Goal: Check status: Check status

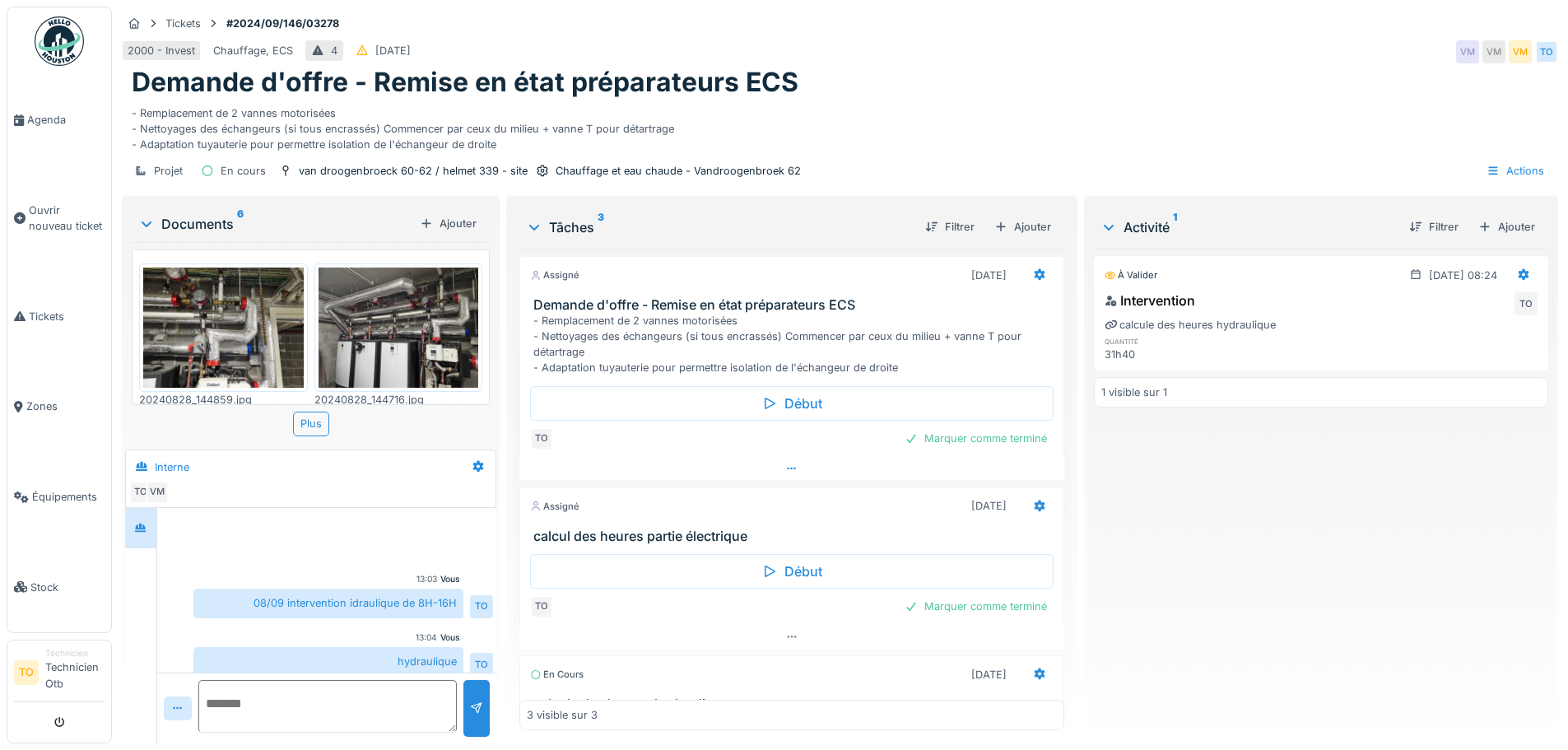
scroll to position [126, 0]
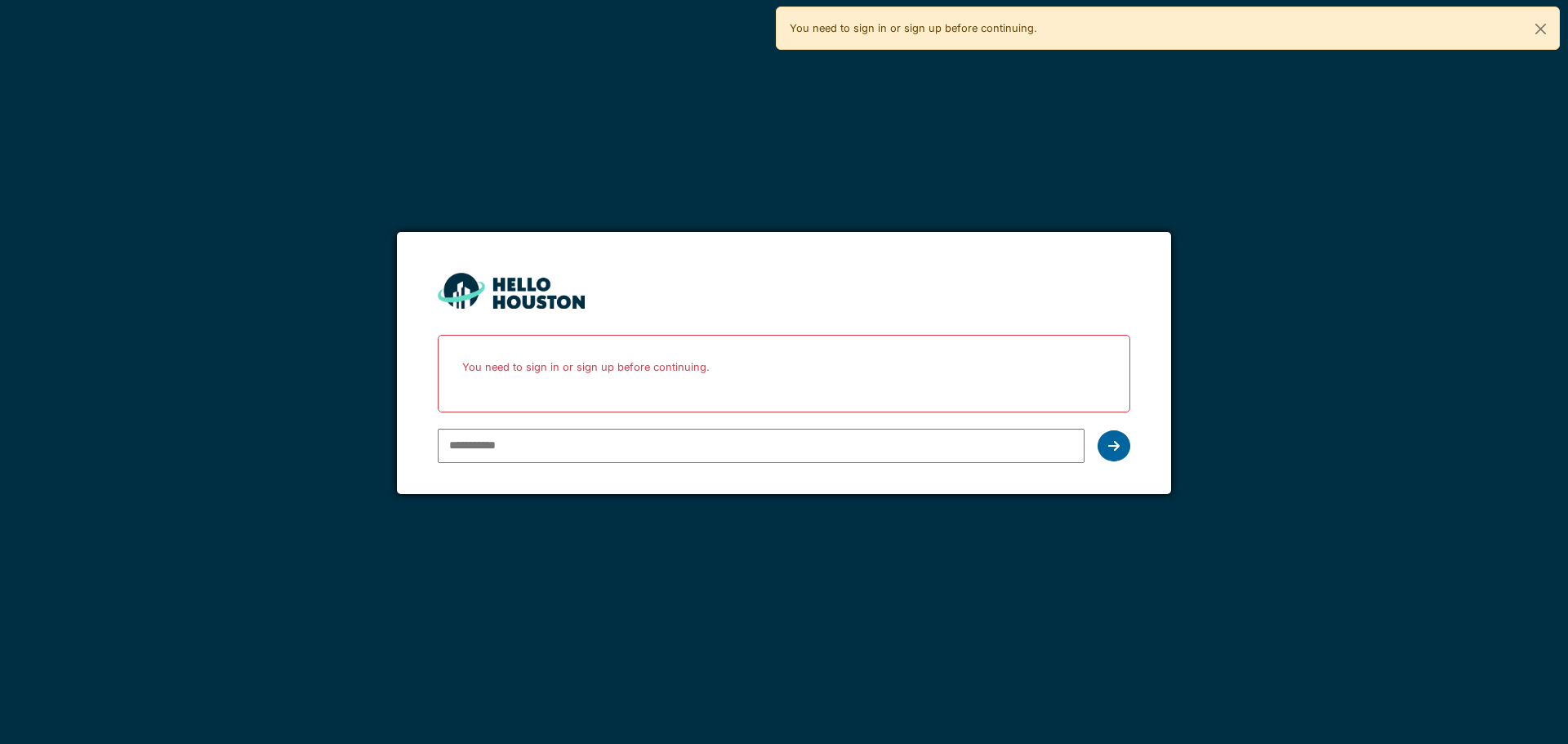
type input "**********"
click at [1104, 454] on div at bounding box center [1113, 445] width 32 height 31
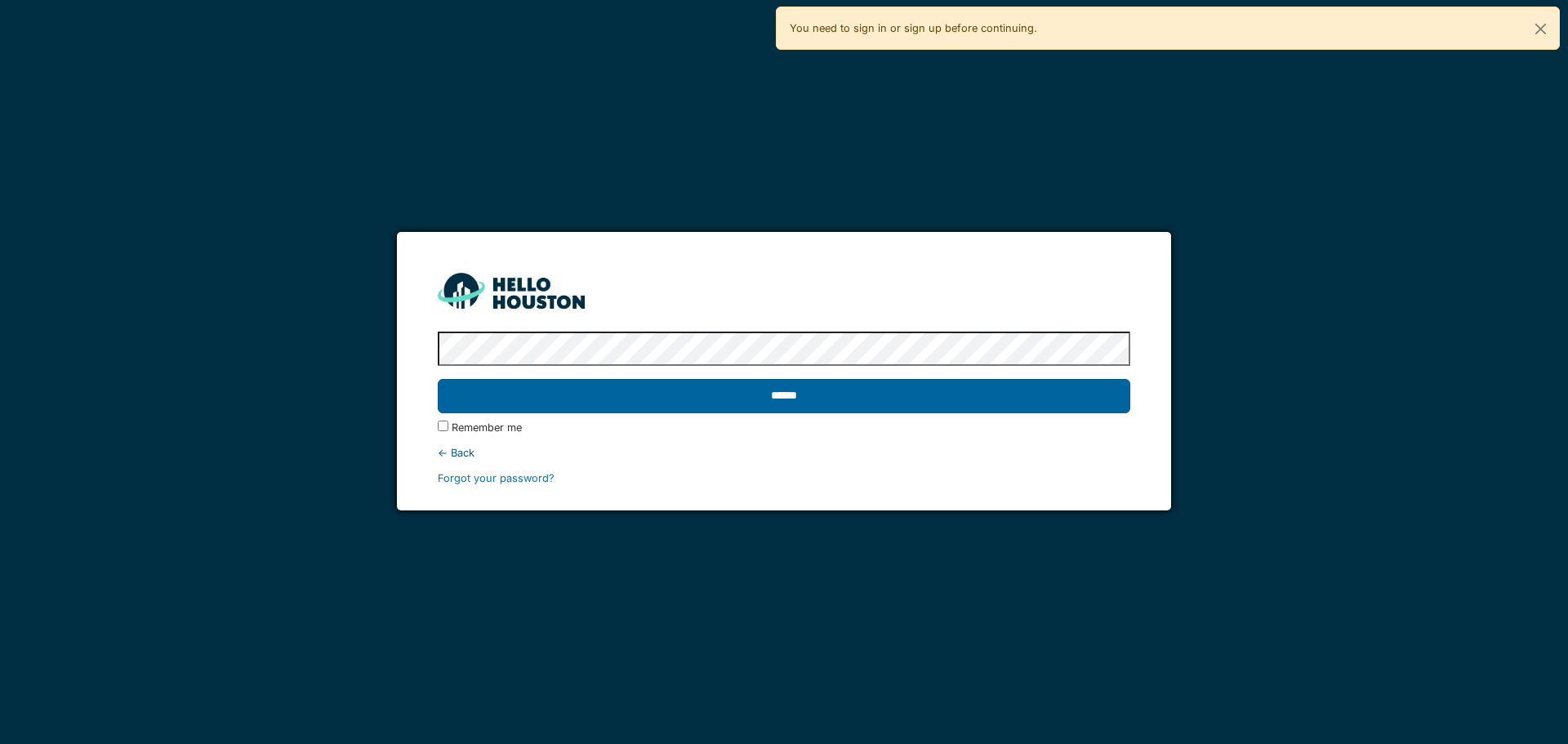
click at [781, 381] on input "******" at bounding box center [784, 396] width 692 height 34
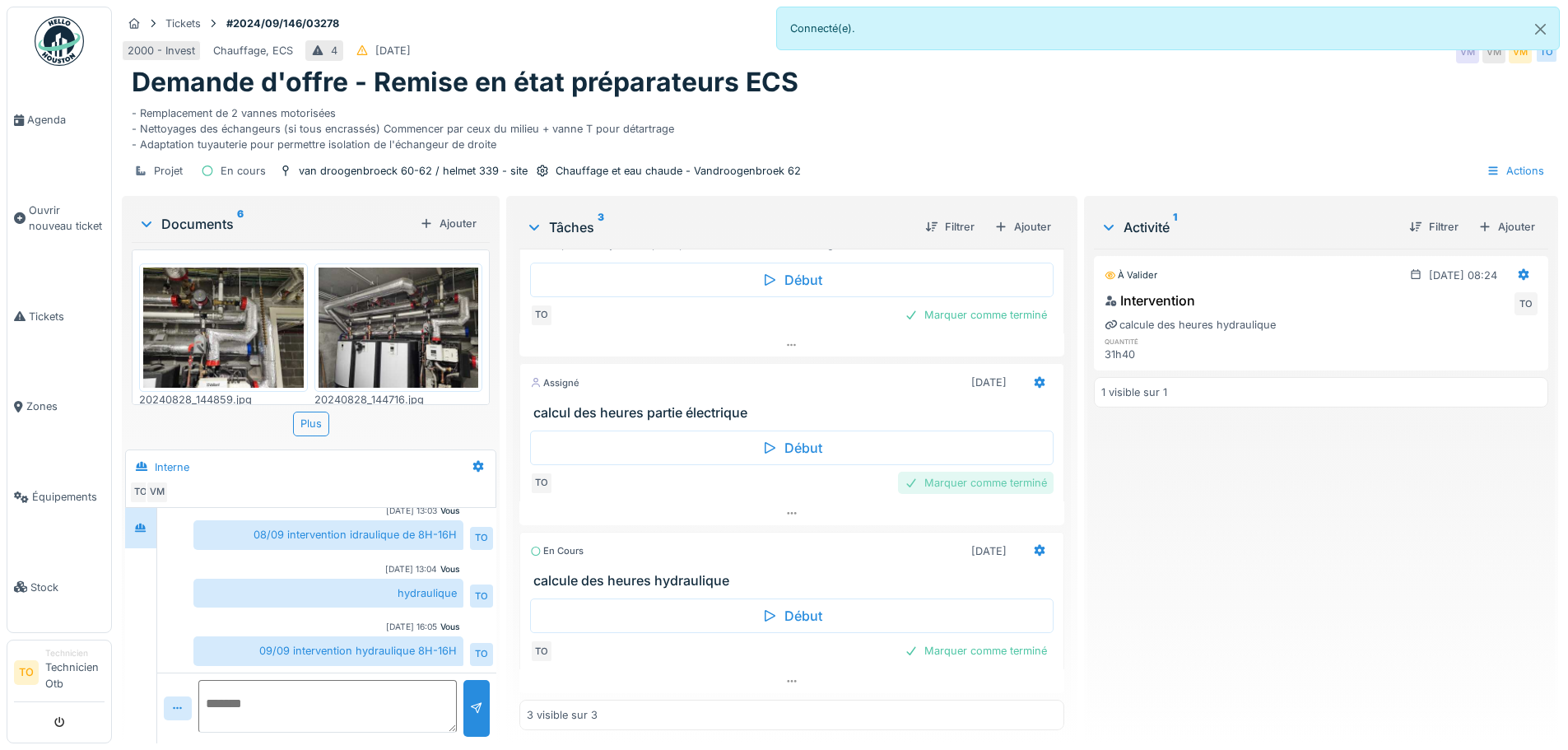
scroll to position [13, 0]
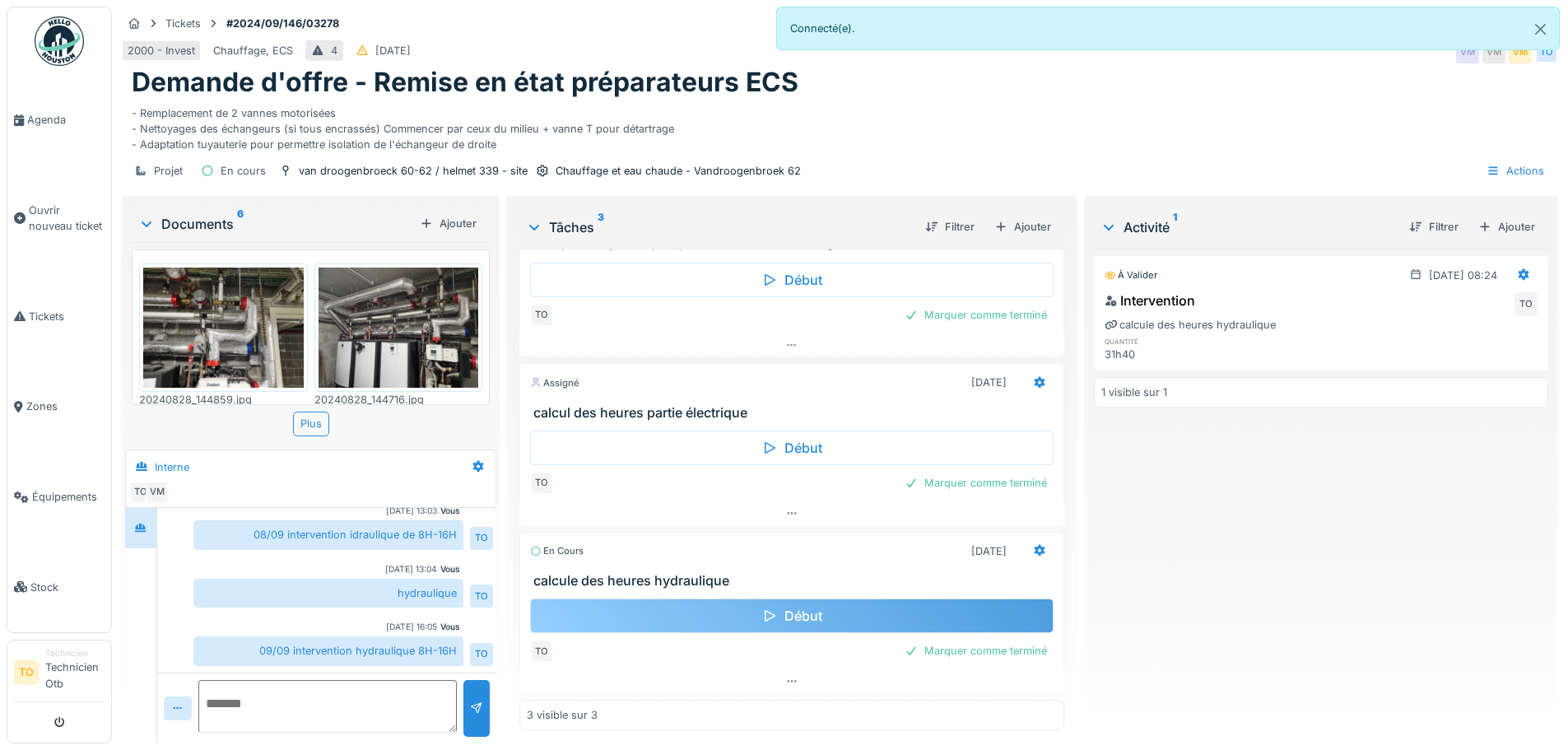
click at [775, 605] on div "Début" at bounding box center [791, 615] width 523 height 34
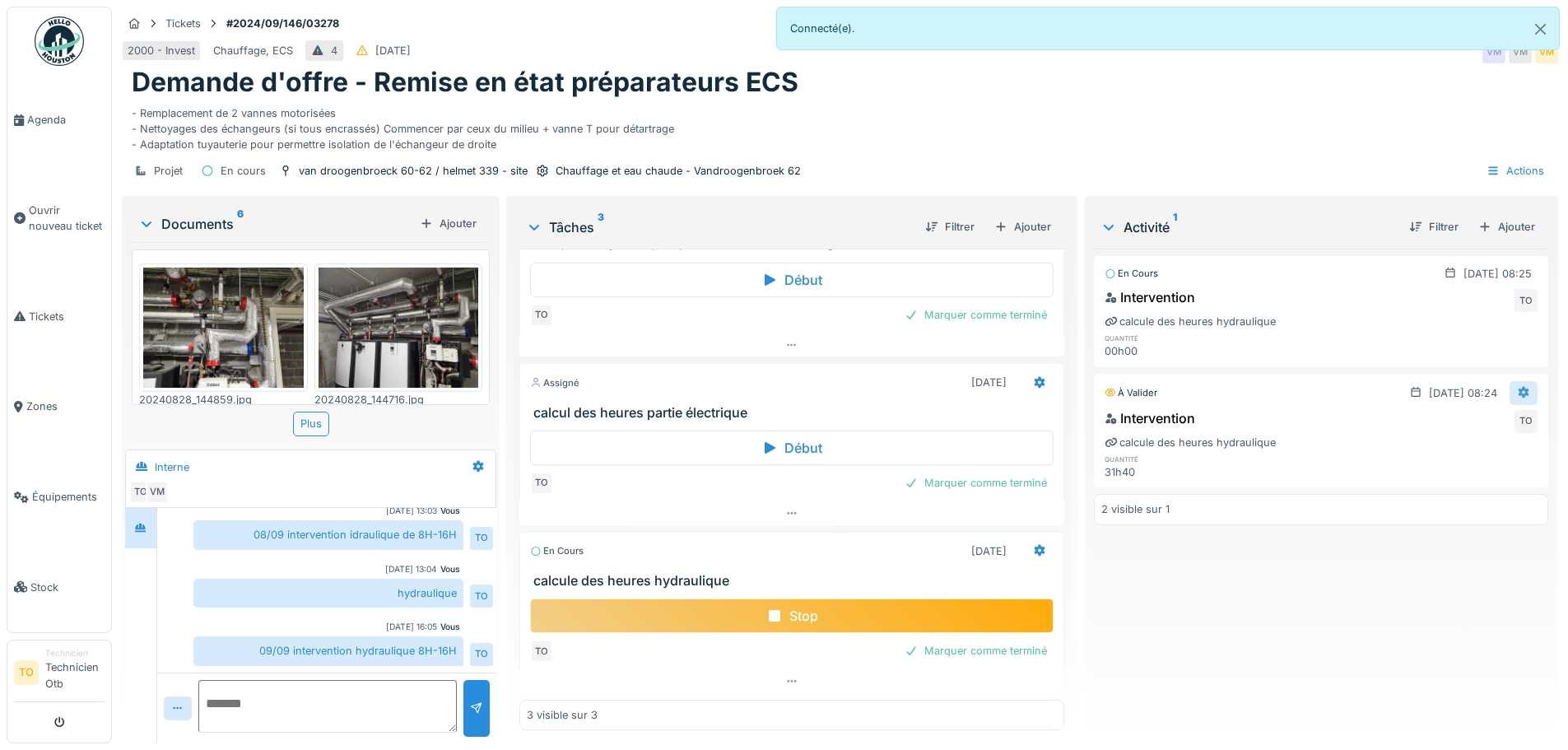
click at [1510, 381] on div at bounding box center [1524, 393] width 28 height 24
click at [1320, 419] on div "Intervention TO" at bounding box center [1320, 421] width 433 height 27
click at [1207, 435] on div "calcule des heures hydraulique" at bounding box center [1189, 442] width 171 height 16
click at [1114, 386] on div "À valider" at bounding box center [1130, 393] width 53 height 14
click at [1123, 417] on div "Intervention TO" at bounding box center [1320, 421] width 433 height 27
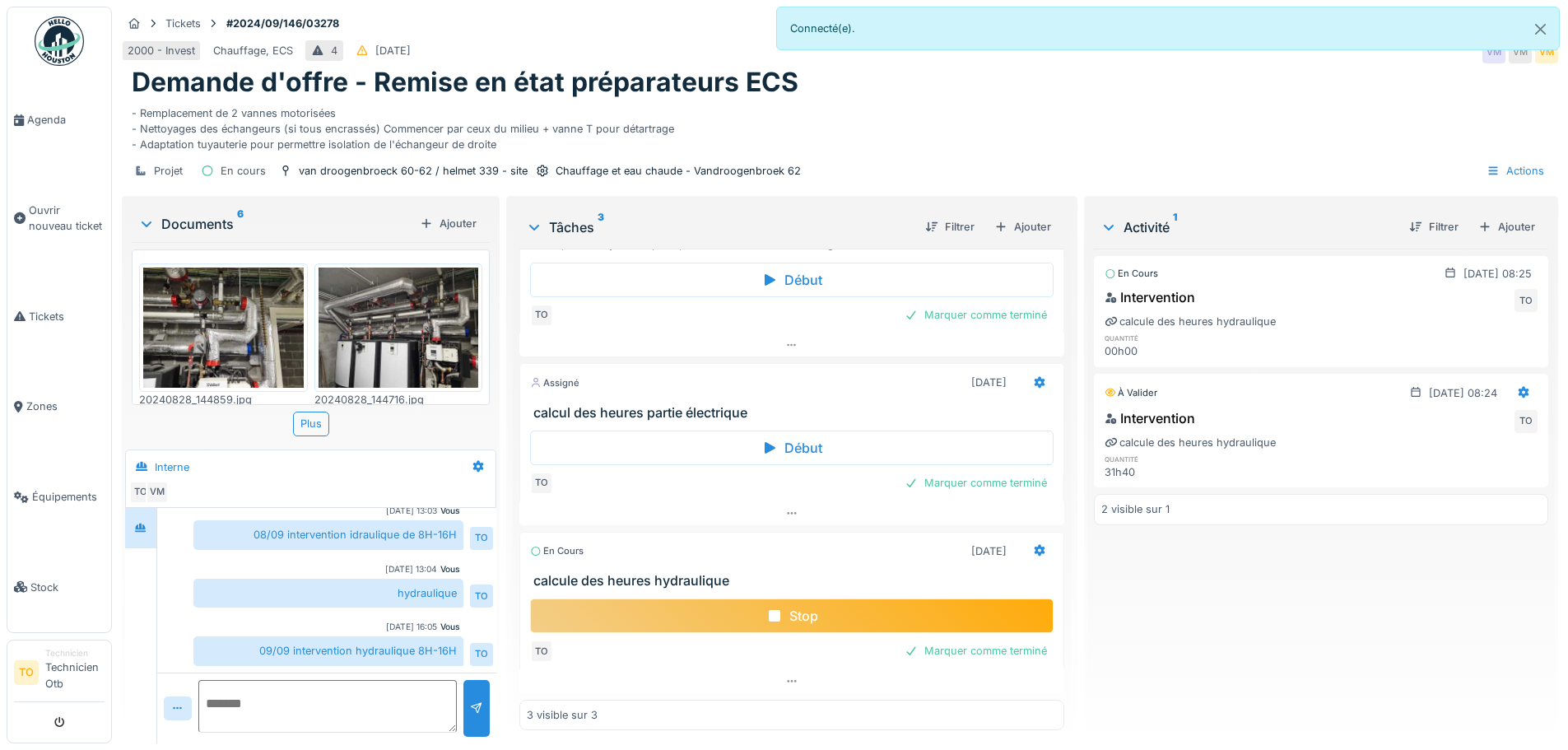
click at [1138, 454] on h6 "quantité" at bounding box center [1174, 459] width 141 height 11
